Goal: Task Accomplishment & Management: Complete application form

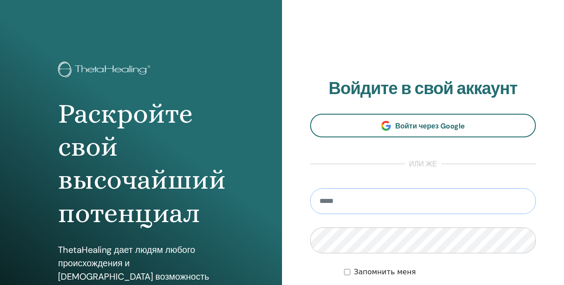
type input "**********"
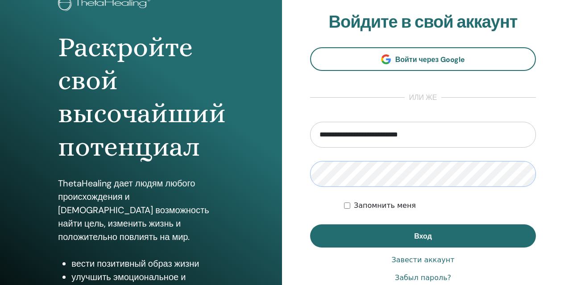
scroll to position [67, 0]
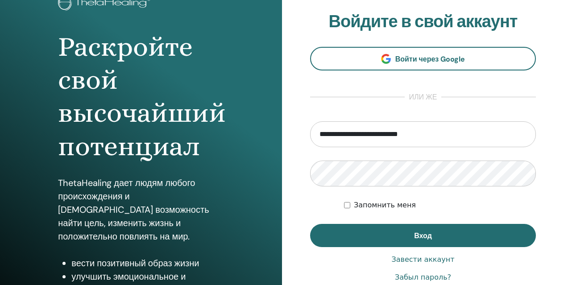
click at [356, 206] on label "Запомнить меня" at bounding box center [385, 205] width 62 height 11
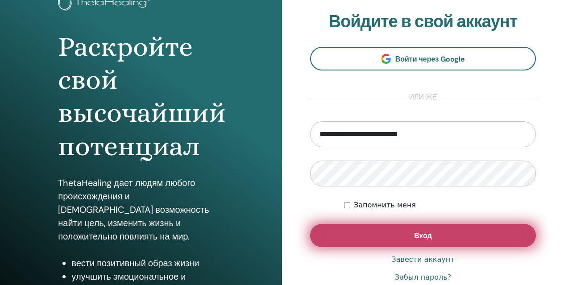
click at [379, 234] on button "Вход" at bounding box center [423, 235] width 226 height 23
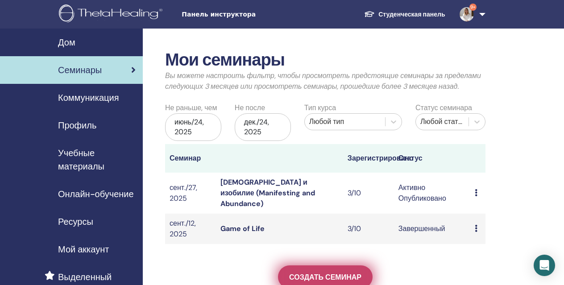
click at [324, 272] on span "Создать семинар" at bounding box center [325, 276] width 72 height 9
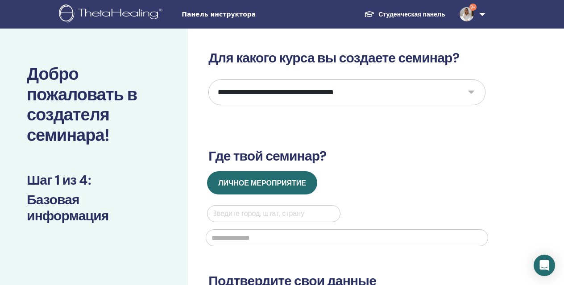
click at [101, 15] on img at bounding box center [112, 14] width 107 height 20
click at [242, 16] on span "Панель инструктора" at bounding box center [248, 14] width 134 height 9
click at [203, 15] on span "Панель инструктора" at bounding box center [248, 14] width 134 height 9
click at [477, 12] on link "9+" at bounding box center [470, 14] width 37 height 29
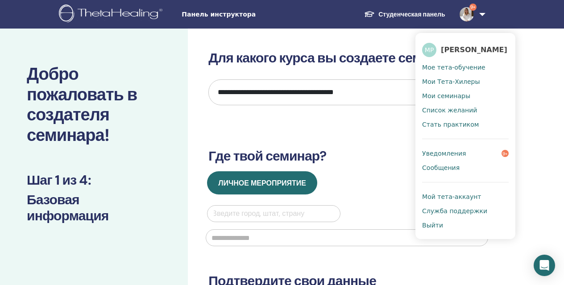
click at [450, 66] on span "Мое тета-обучение" at bounding box center [453, 67] width 63 height 8
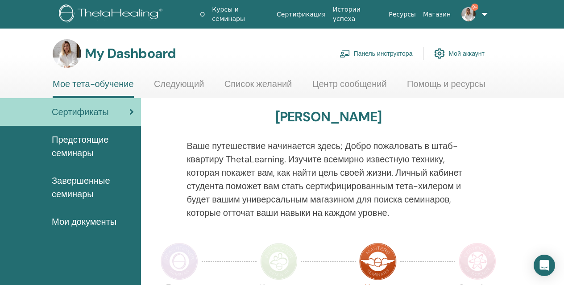
click at [90, 189] on span "Завершенные семинары" at bounding box center [93, 187] width 82 height 27
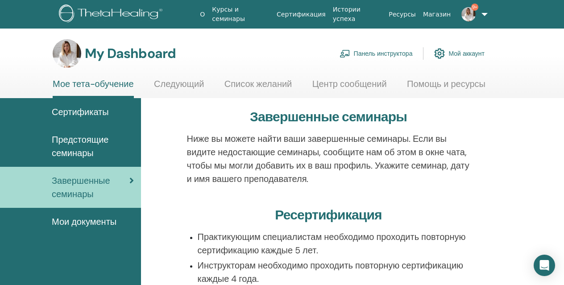
click at [380, 52] on link "Панель инструктора" at bounding box center [375, 54] width 73 height 20
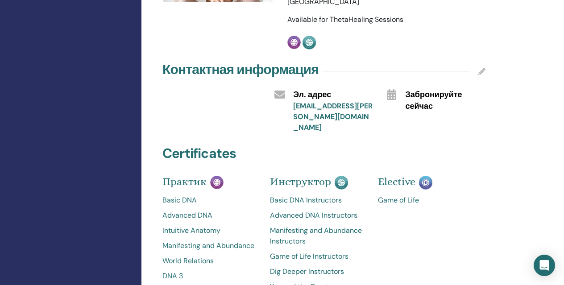
scroll to position [305, 1]
